Goal: Task Accomplishment & Management: Use online tool/utility

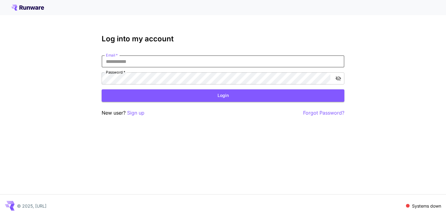
click at [147, 61] on input "Email   *" at bounding box center [223, 61] width 243 height 12
type input "**********"
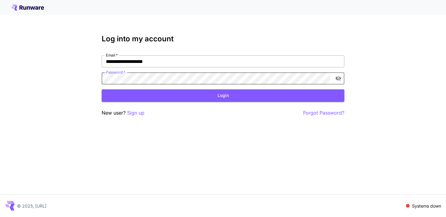
click button "Login" at bounding box center [223, 95] width 243 height 12
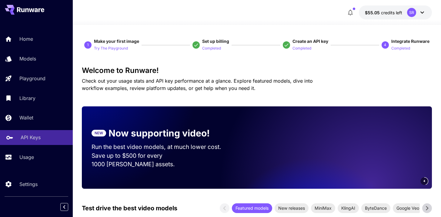
click at [27, 138] on p "API Keys" at bounding box center [31, 136] width 20 height 7
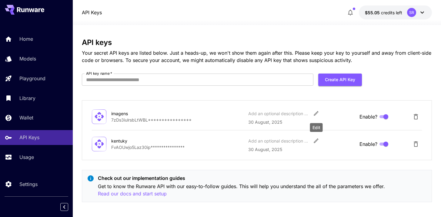
click at [313, 113] on icon "Edit" at bounding box center [316, 113] width 6 height 6
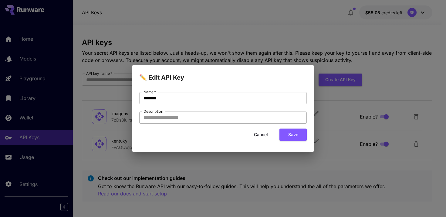
click at [240, 120] on input "Description" at bounding box center [222, 117] width 167 height 12
click at [260, 135] on button "Cancel" at bounding box center [260, 134] width 27 height 12
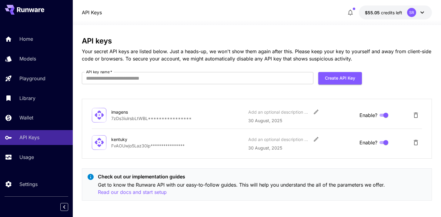
scroll to position [3, 0]
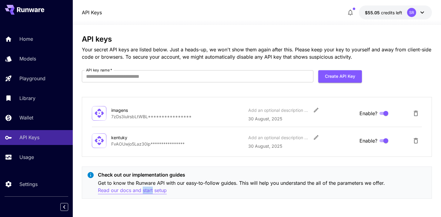
click at [121, 190] on p "Read our docs and start setup" at bounding box center [132, 190] width 69 height 8
click at [331, 76] on button "Create API Key" at bounding box center [340, 76] width 44 height 12
click at [187, 80] on input "API key name   *" at bounding box center [197, 76] width 231 height 12
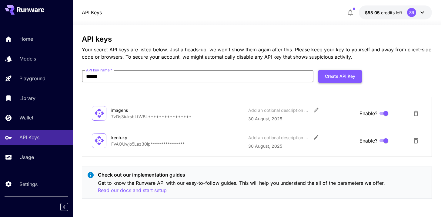
type input "******"
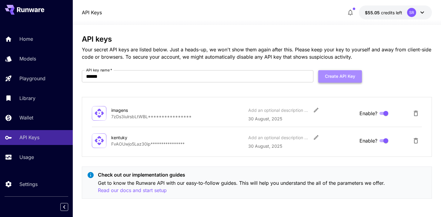
click at [336, 74] on button "Create API Key" at bounding box center [340, 76] width 44 height 12
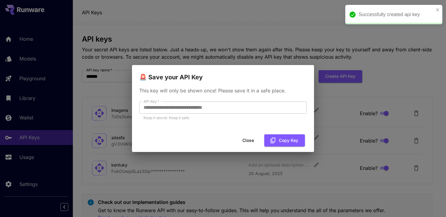
click at [118, 107] on div "**********" at bounding box center [223, 108] width 446 height 217
drag, startPoint x: 274, startPoint y: 140, endPoint x: 269, endPoint y: 146, distance: 8.4
click at [274, 140] on icon "button" at bounding box center [273, 140] width 7 height 7
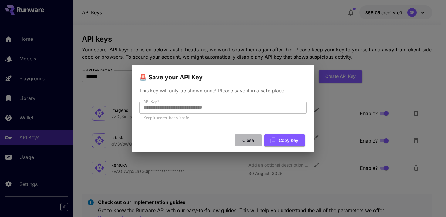
click at [251, 141] on button "Close" at bounding box center [247, 140] width 27 height 12
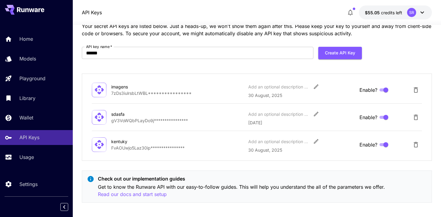
scroll to position [31, 0]
